Goal: Task Accomplishment & Management: Complete application form

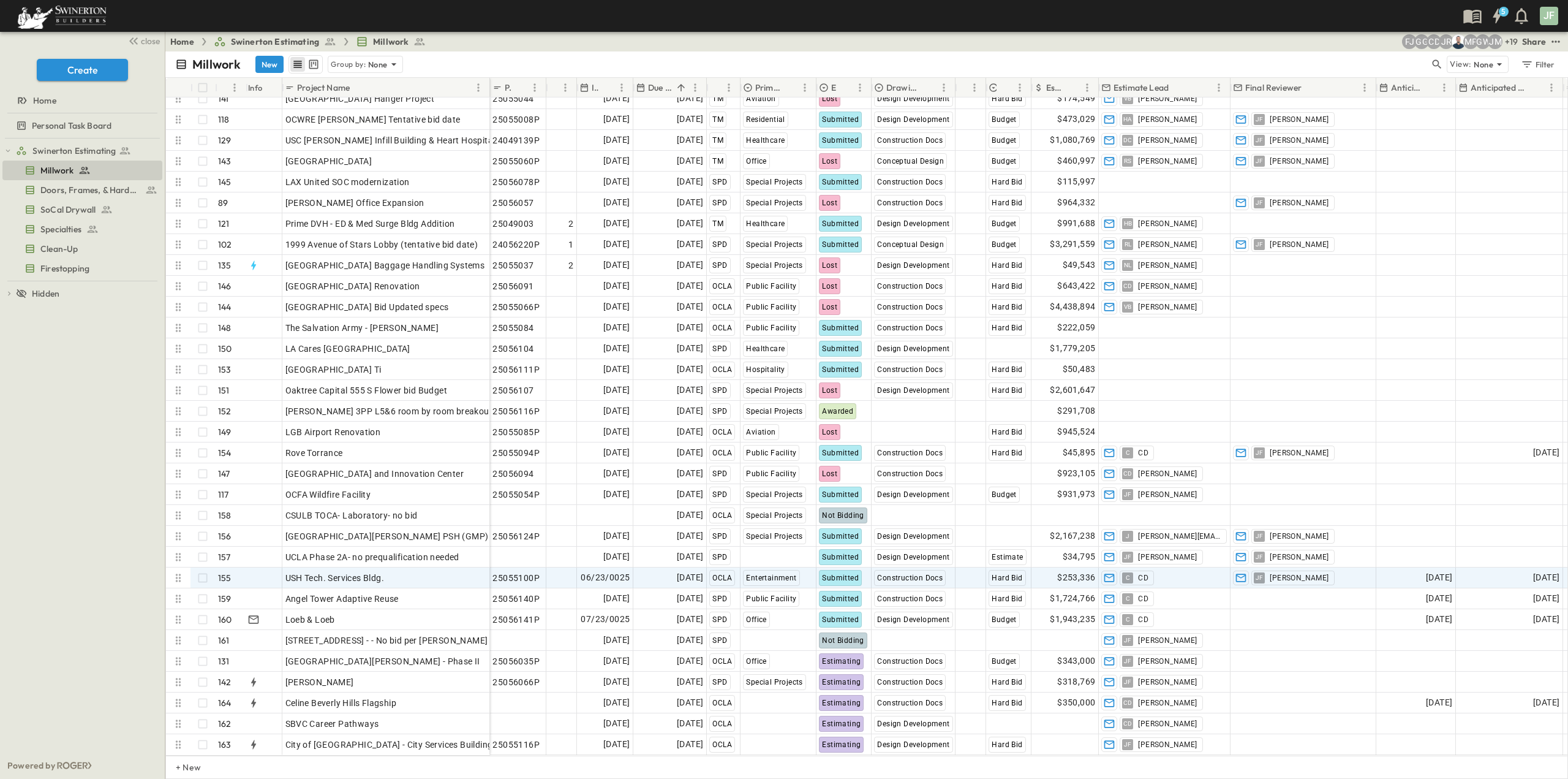
scroll to position [2767, 0]
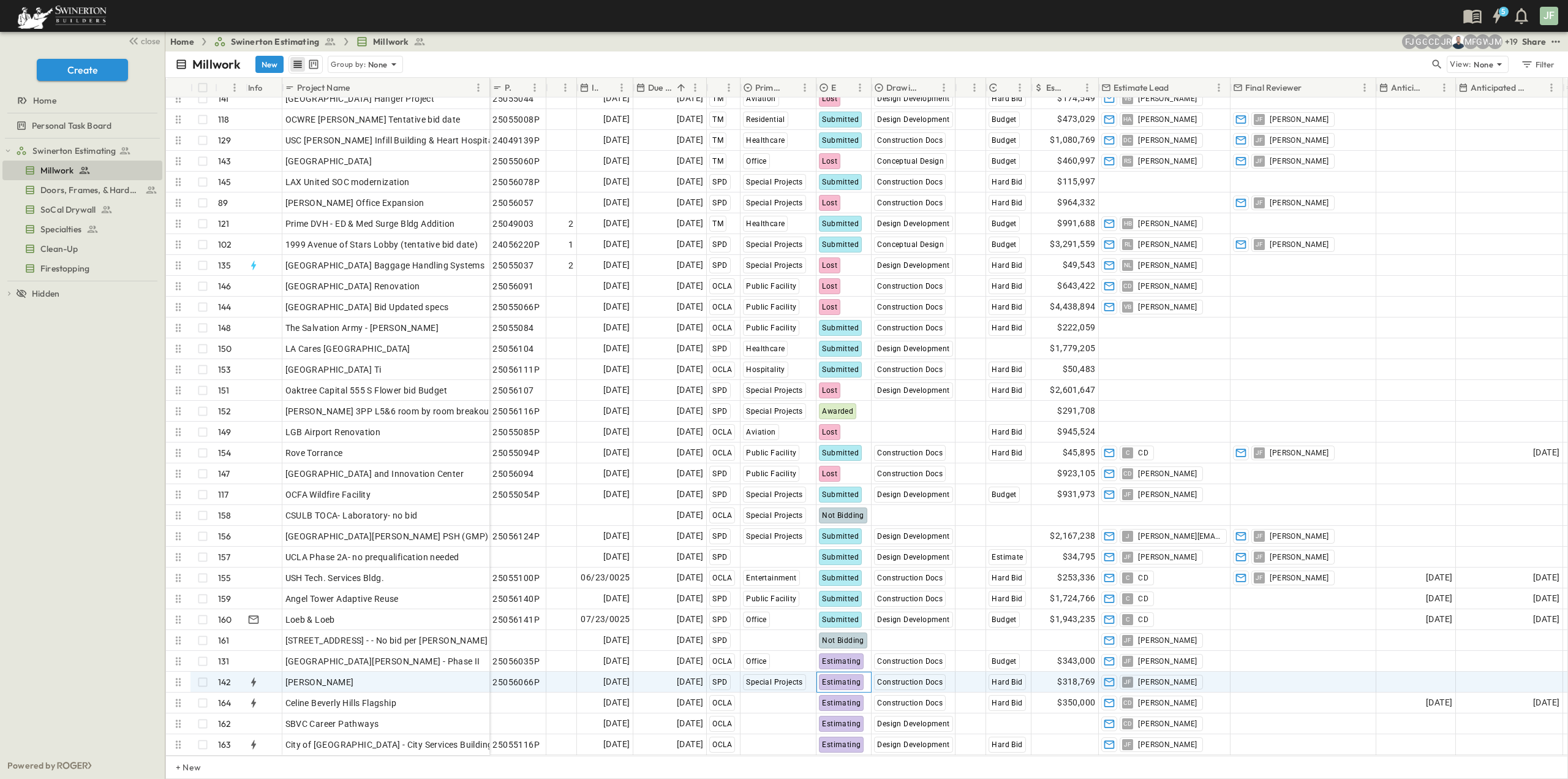
click at [852, 677] on span "Estimating" at bounding box center [841, 682] width 38 height 9
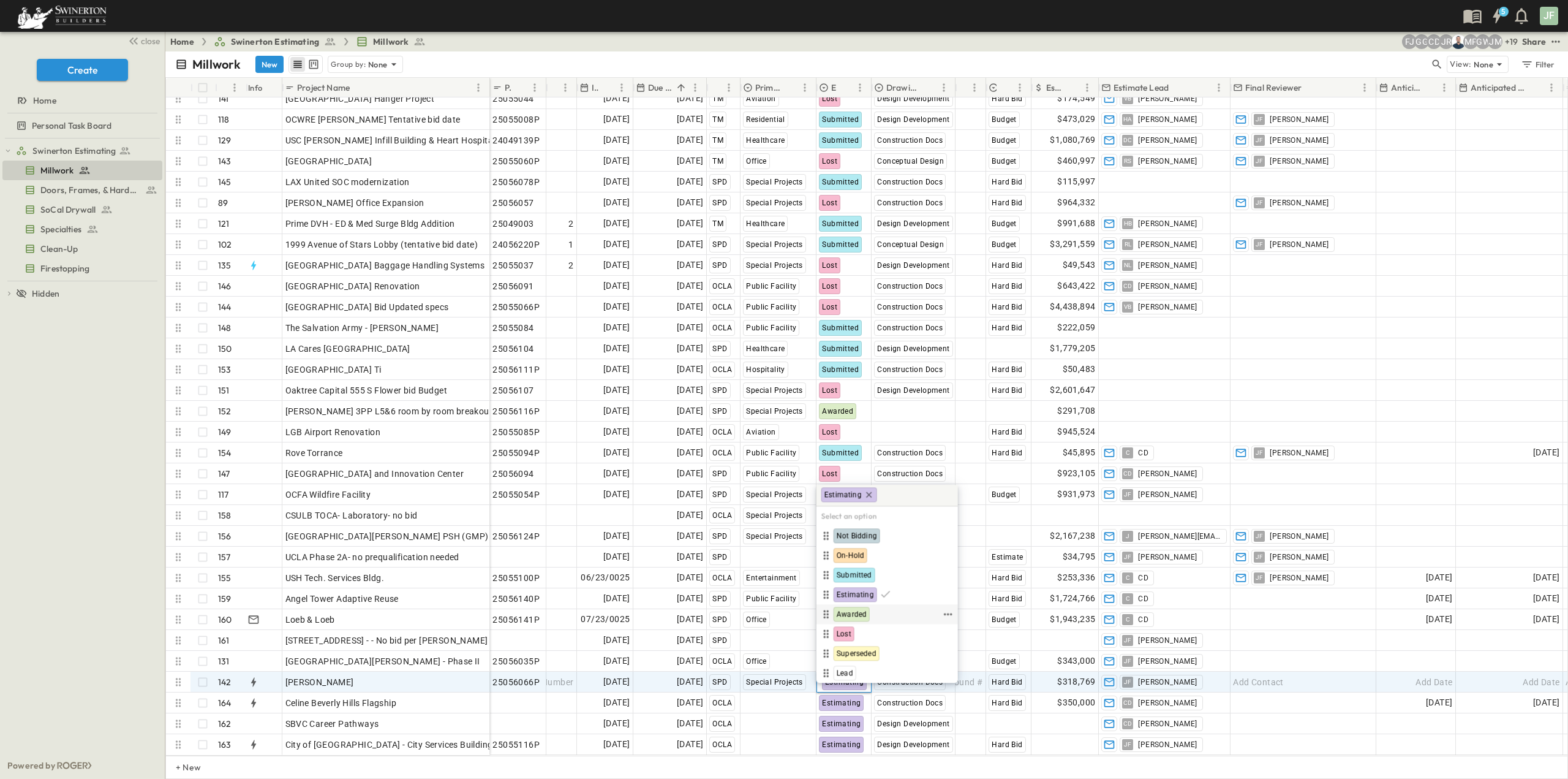
click at [853, 616] on span "Awarded" at bounding box center [852, 614] width 30 height 10
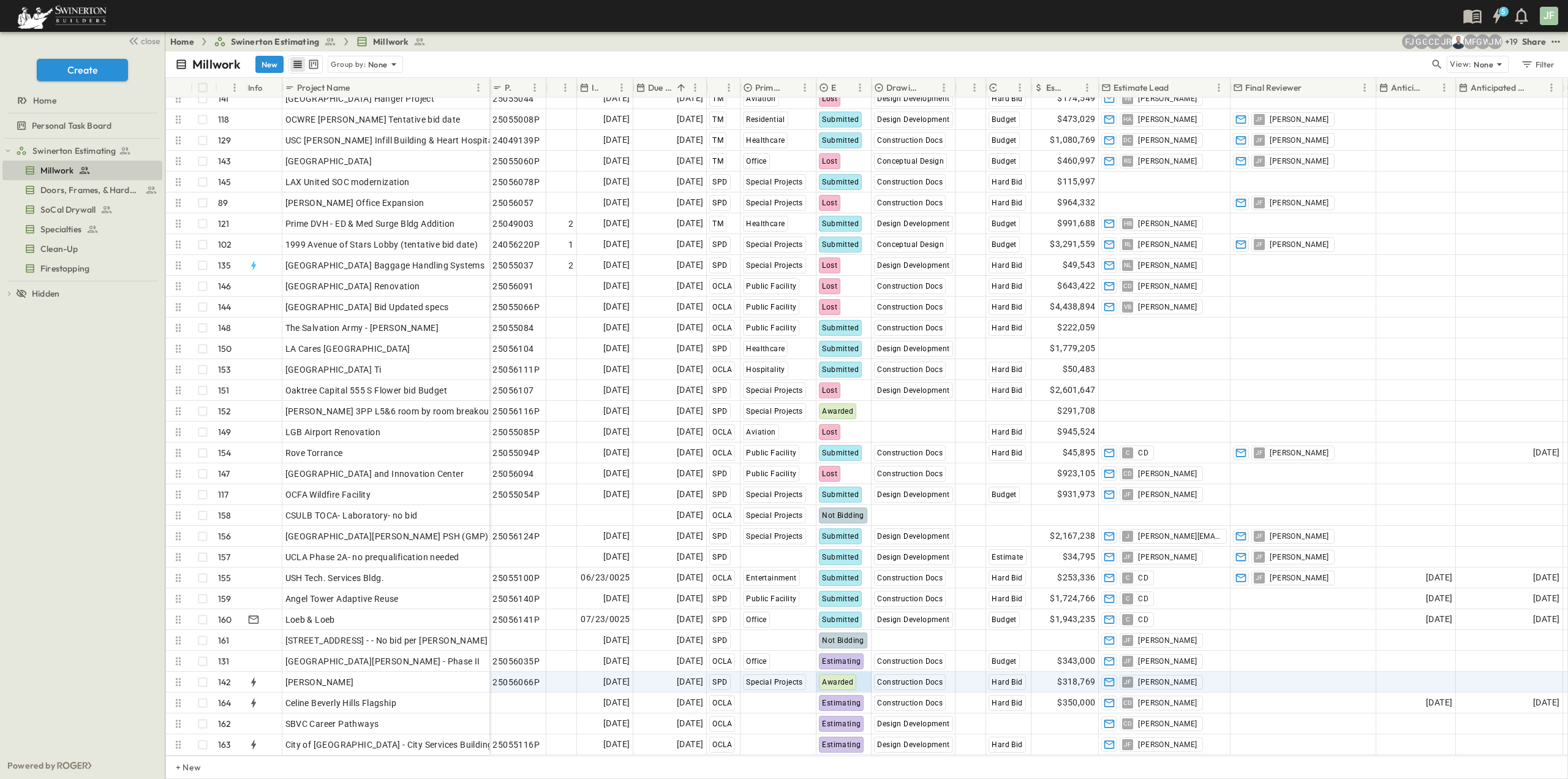
drag, startPoint x: 269, startPoint y: 61, endPoint x: 300, endPoint y: 76, distance: 34.4
click at [271, 61] on button "New" at bounding box center [269, 65] width 28 height 17
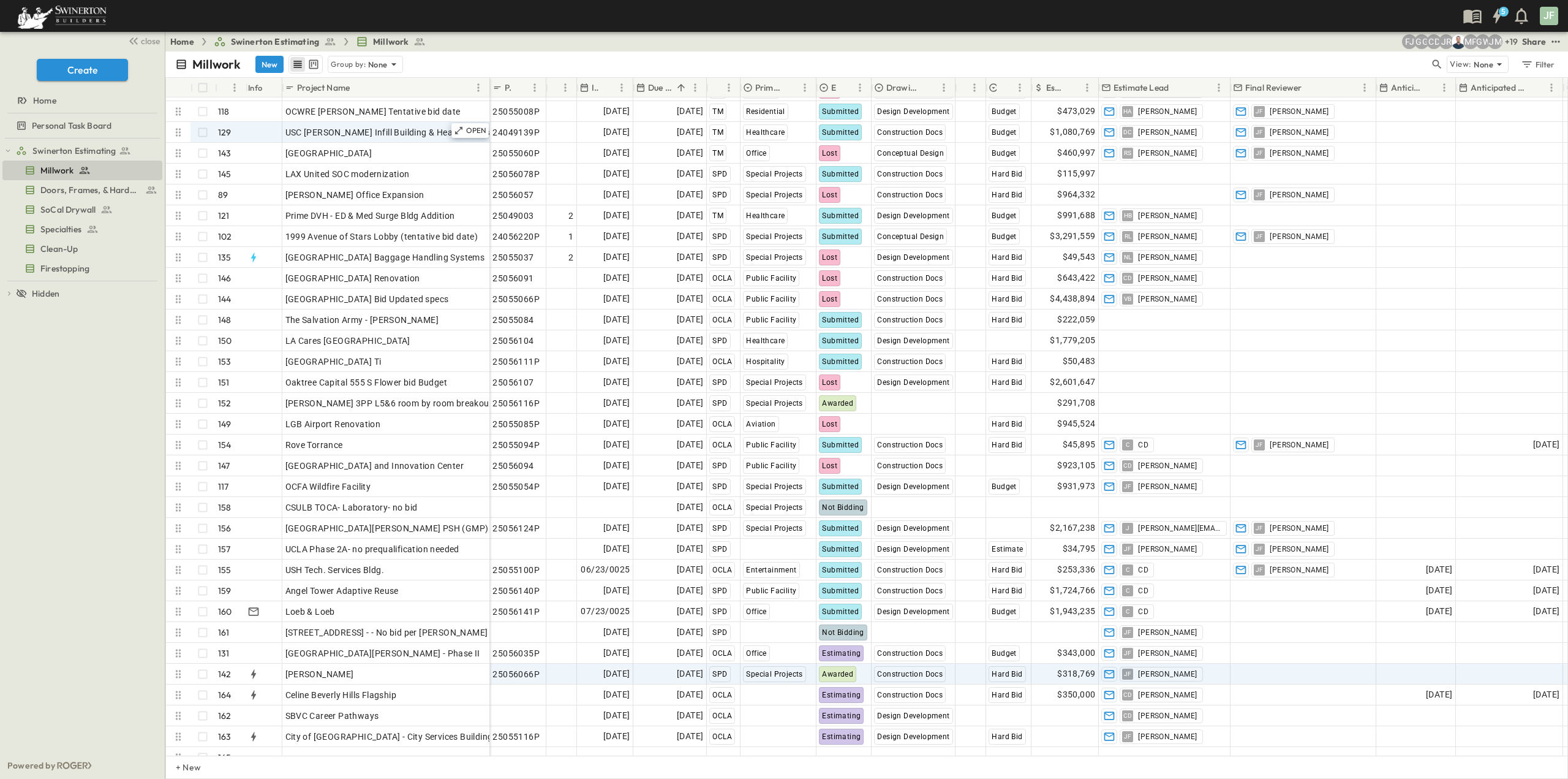
scroll to position [2788, 0]
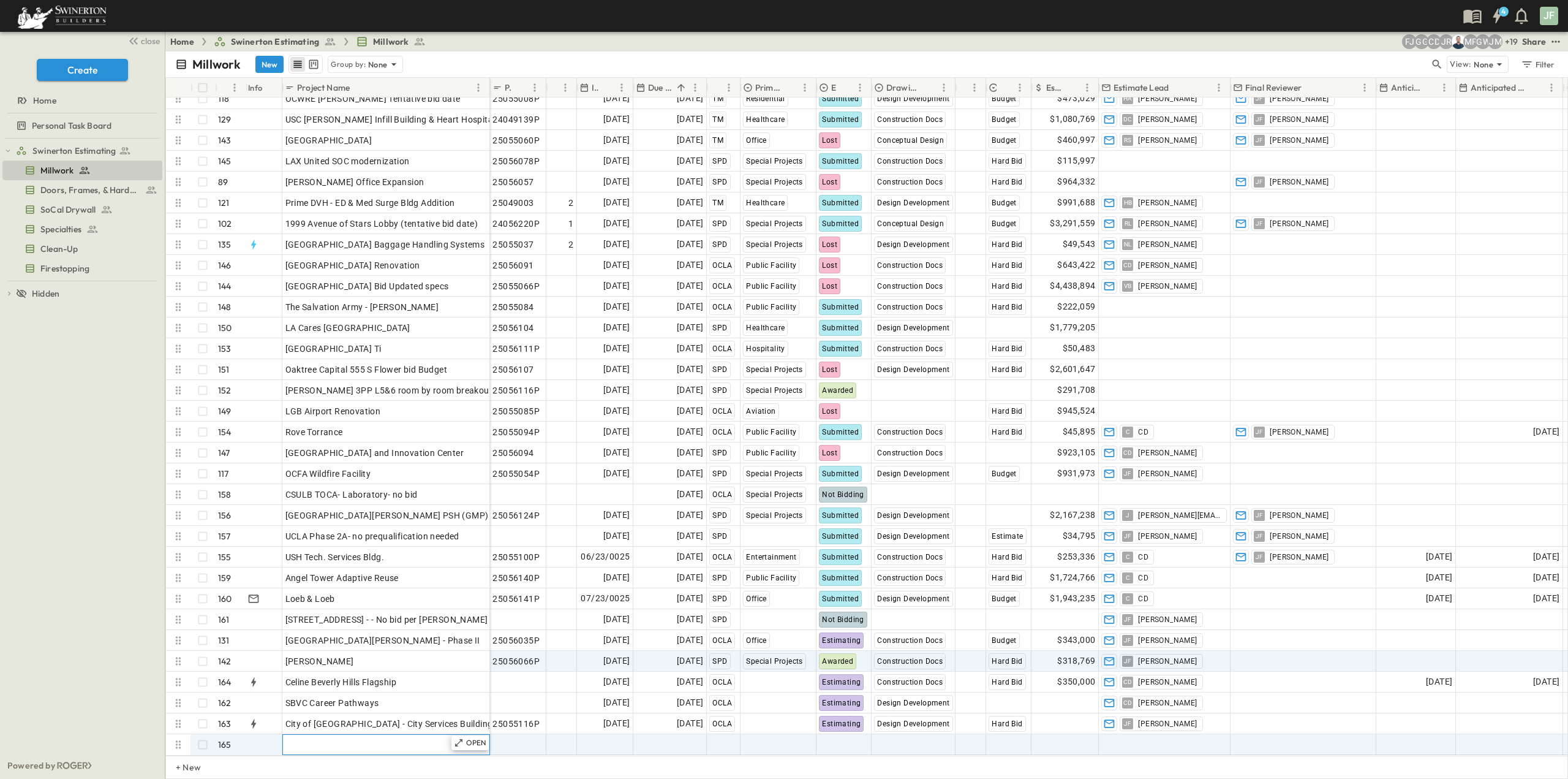
click at [313, 738] on span "Add Name" at bounding box center [306, 744] width 41 height 12
type input "**********"
click at [1078, 738] on span "Add Amount" at bounding box center [1070, 744] width 50 height 12
type input "******"
click at [851, 738] on span "Select Status" at bounding box center [845, 744] width 53 height 12
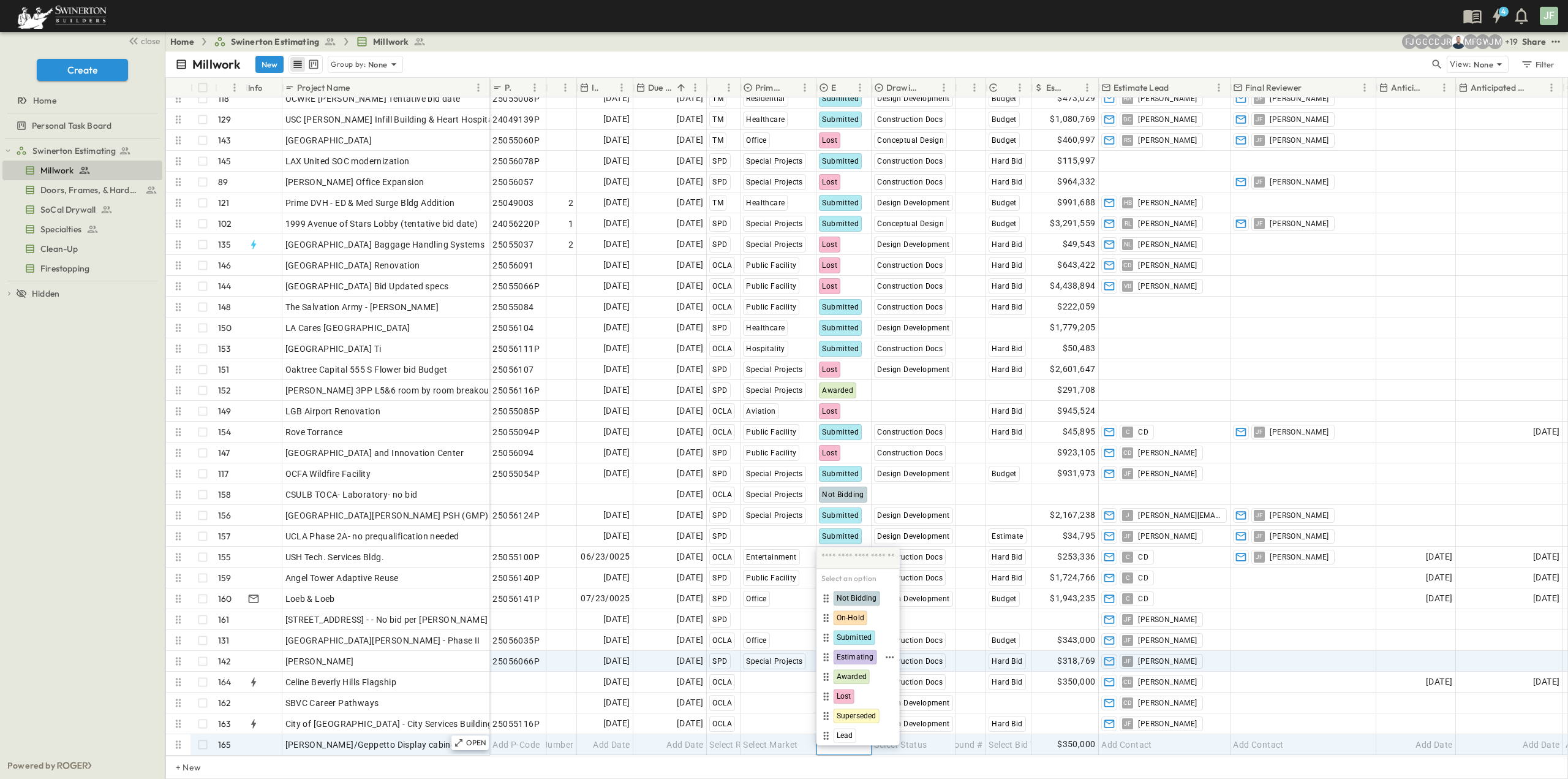
click at [854, 656] on span "Estimating" at bounding box center [855, 657] width 37 height 10
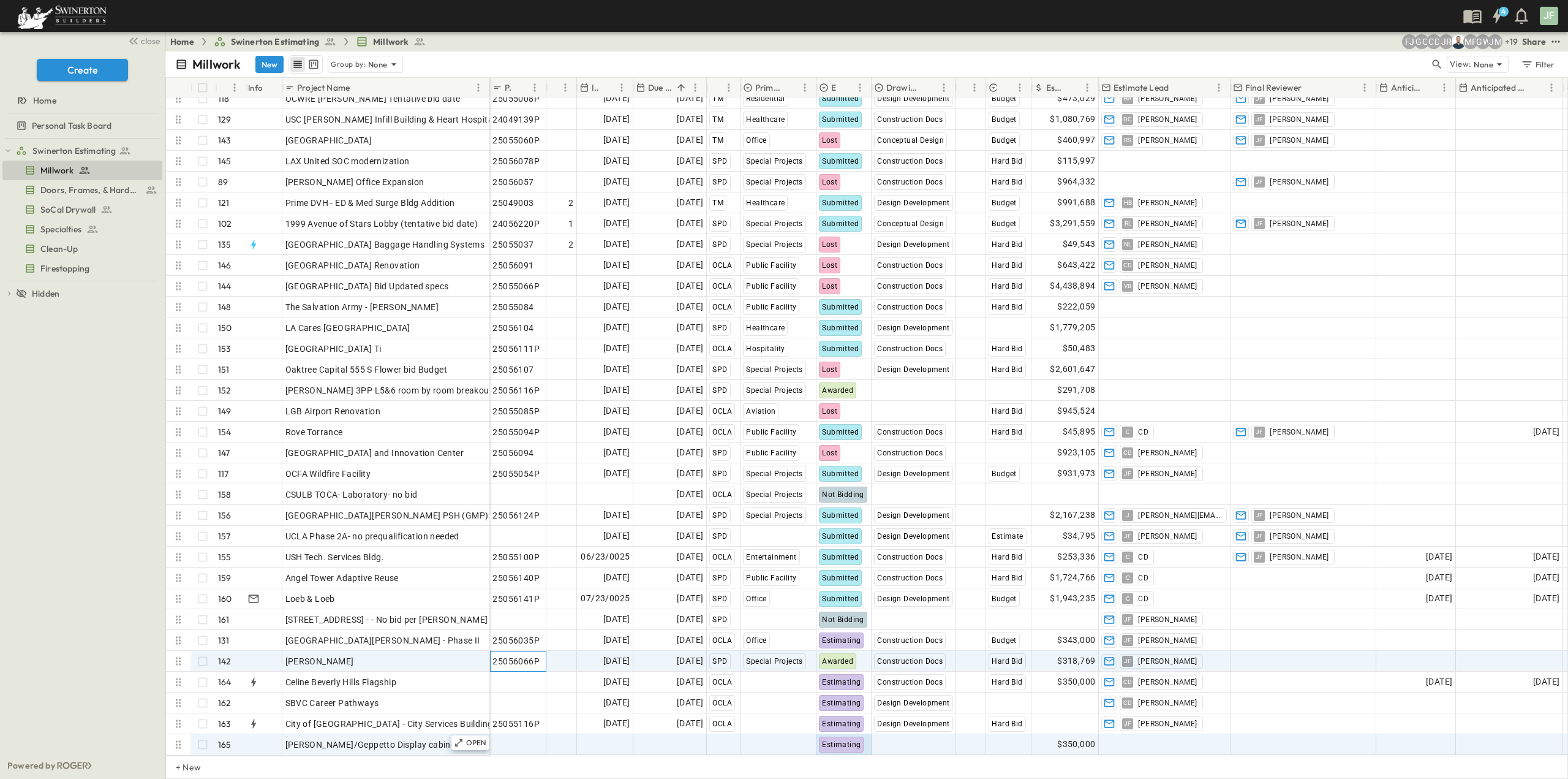
click at [531, 655] on span "25056066P" at bounding box center [515, 661] width 47 height 12
drag, startPoint x: 537, startPoint y: 653, endPoint x: 492, endPoint y: 652, distance: 45.0
click at [519, 738] on span "Add P-Code" at bounding box center [515, 744] width 47 height 12
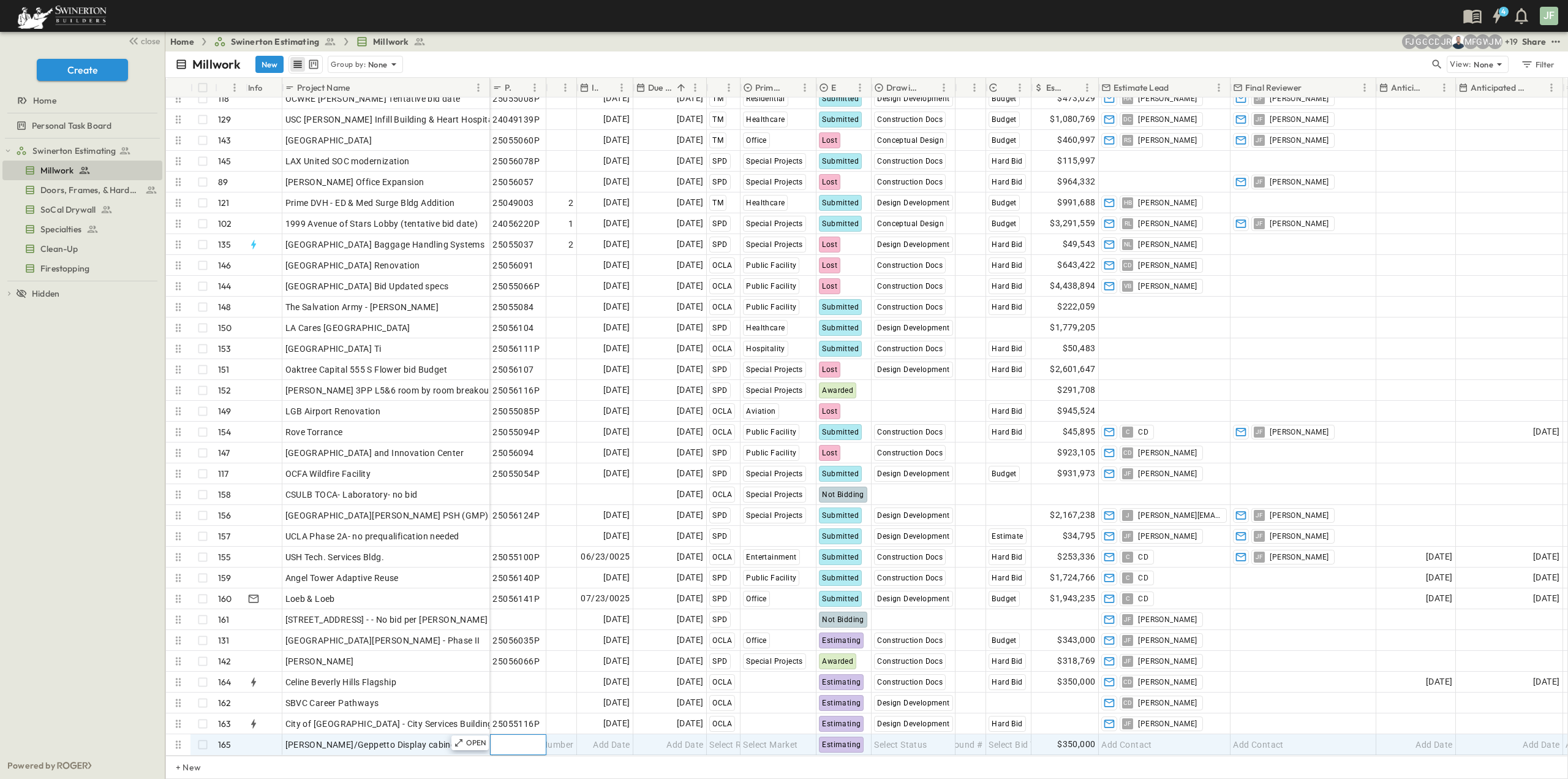
paste input "*********"
type input "*********"
click at [603, 738] on span "Add Date" at bounding box center [611, 744] width 37 height 12
click at [696, 614] on button "7" at bounding box center [693, 613] width 22 height 22
click at [649, 735] on div "Add Date" at bounding box center [670, 744] width 73 height 20
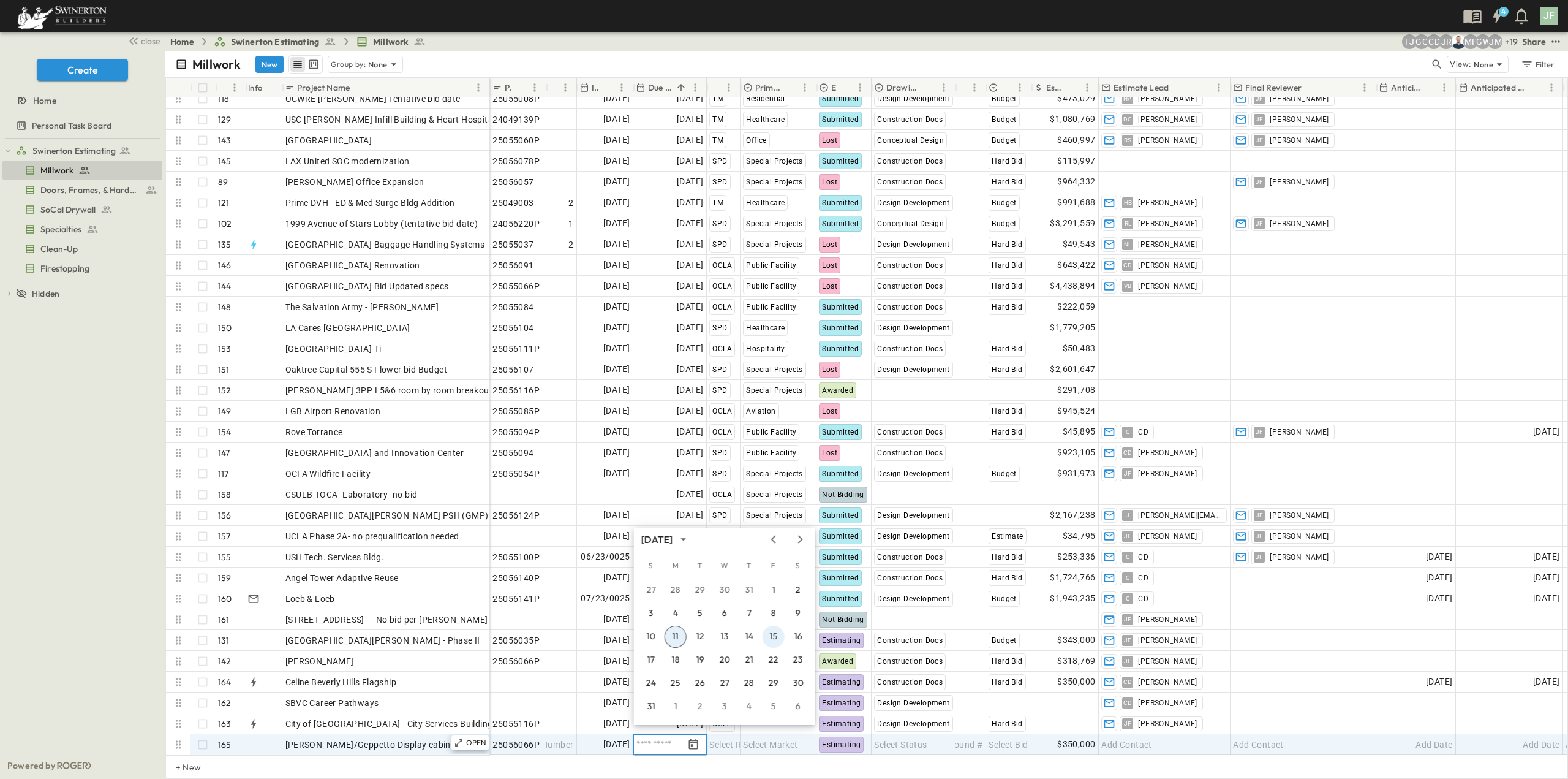
click at [772, 635] on button "15" at bounding box center [774, 637] width 22 height 22
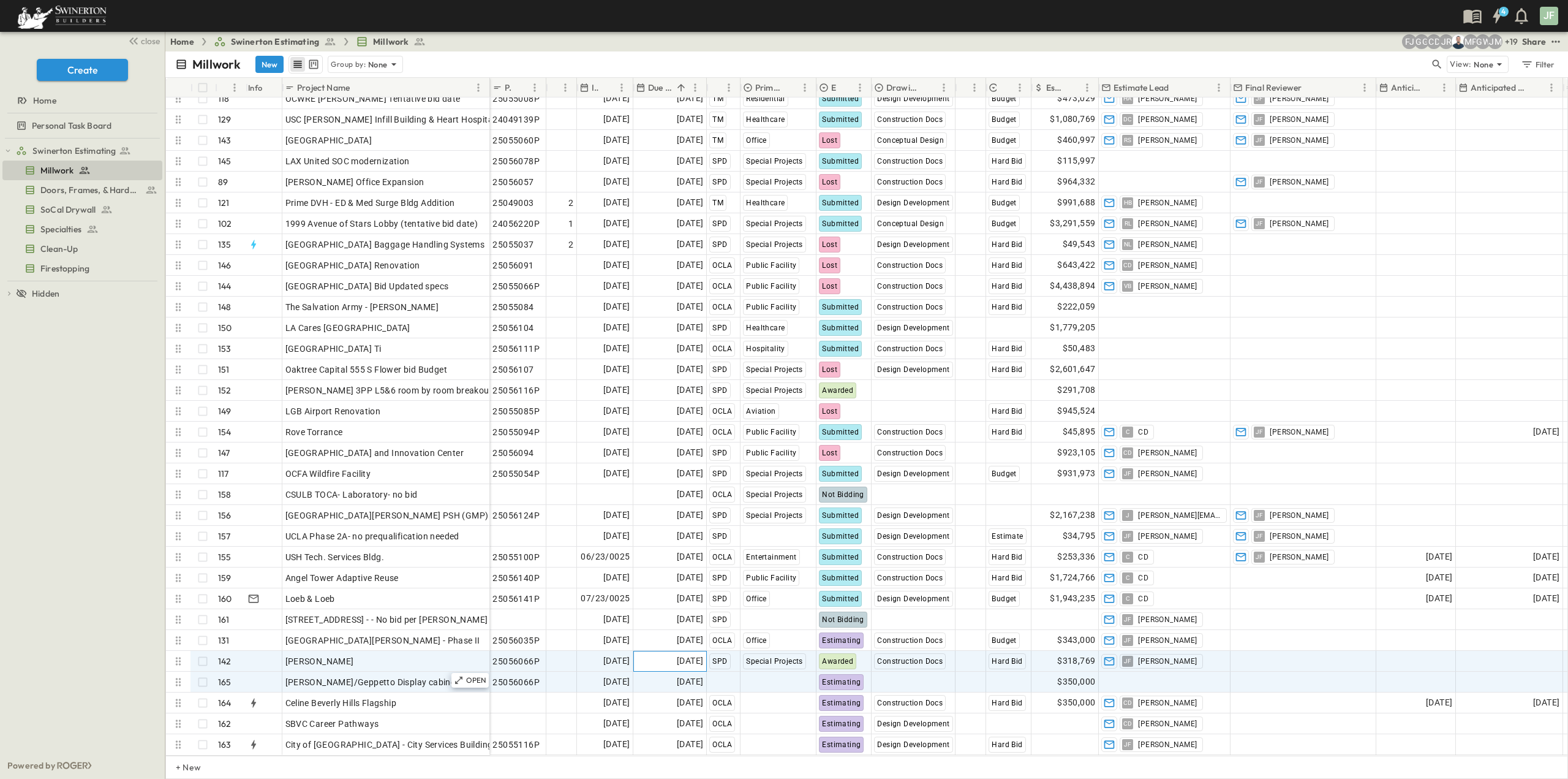
click at [677, 653] on span "[DATE]" at bounding box center [690, 660] width 26 height 14
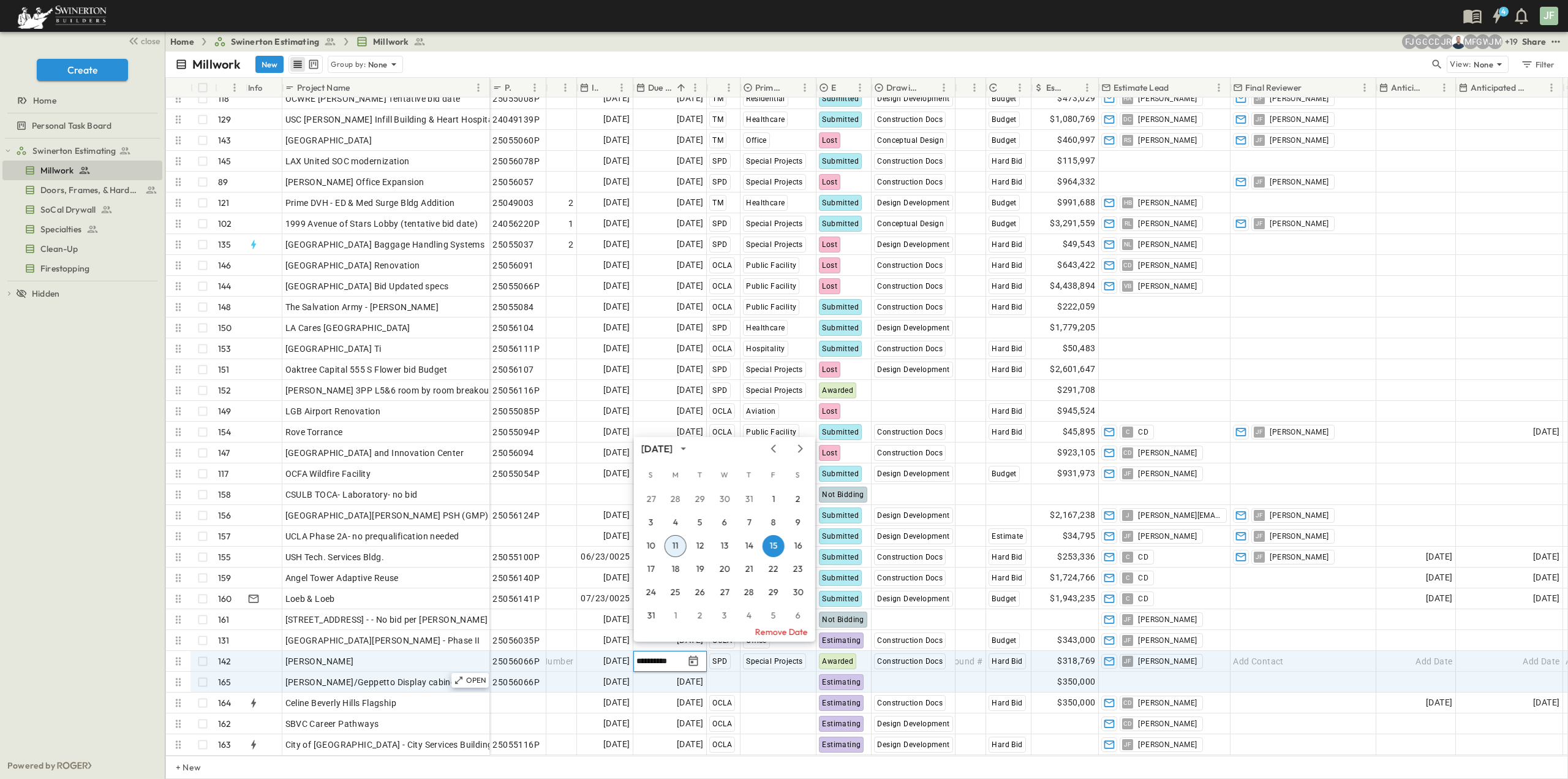
click at [776, 448] on icon "Previous month" at bounding box center [774, 449] width 15 height 10
click at [703, 499] on button "1" at bounding box center [700, 499] width 22 height 22
